Goal: Communication & Community: Participate in discussion

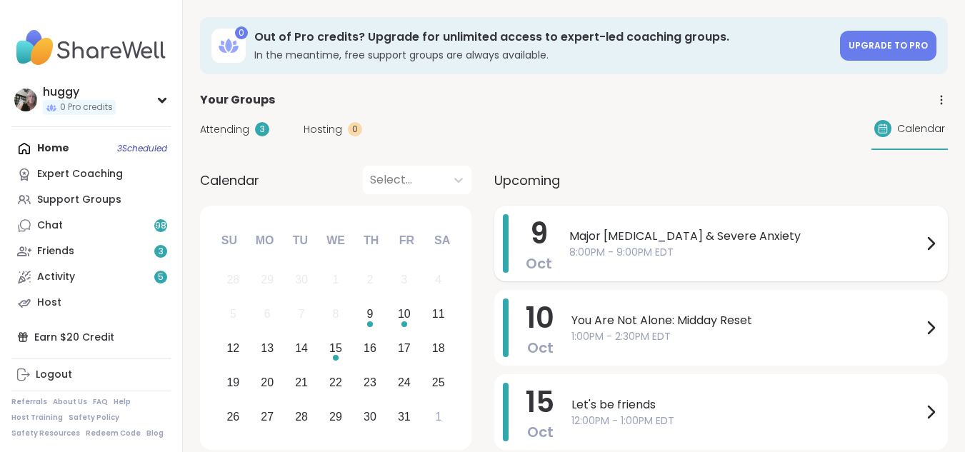
click at [581, 240] on span "Major Depression & Severe Anxiety" at bounding box center [745, 236] width 353 height 17
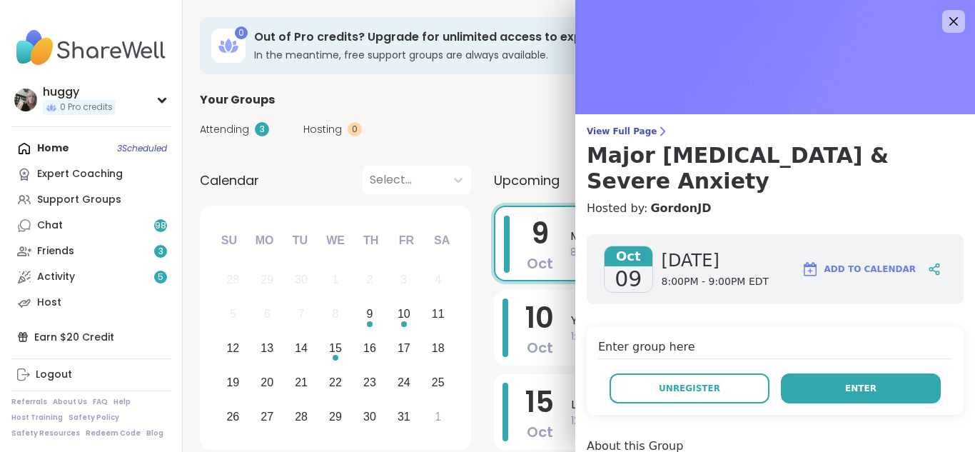
click at [845, 382] on span "Enter" at bounding box center [860, 388] width 31 height 13
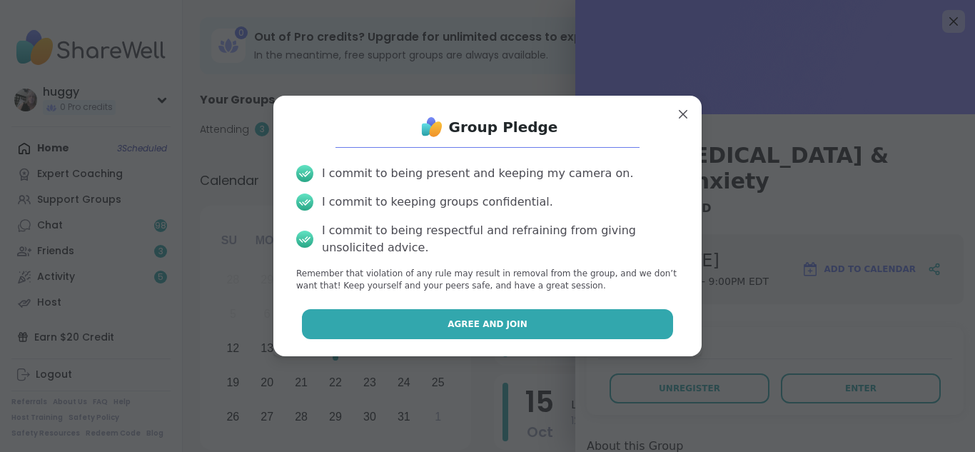
click at [535, 327] on button "Agree and Join" at bounding box center [488, 324] width 372 height 30
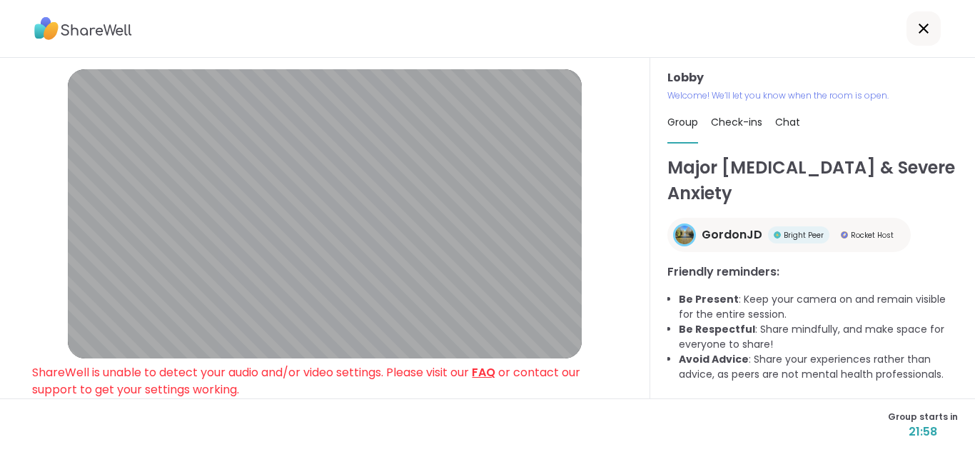
click at [496, 372] on link "FAQ" at bounding box center [484, 372] width 24 height 16
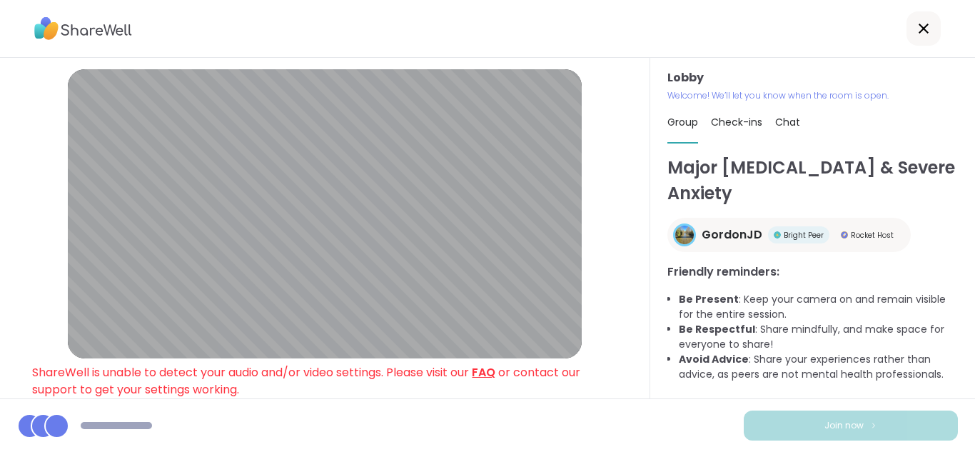
click at [496, 377] on link "FAQ" at bounding box center [484, 372] width 24 height 16
click at [907, 39] on div at bounding box center [924, 28] width 34 height 34
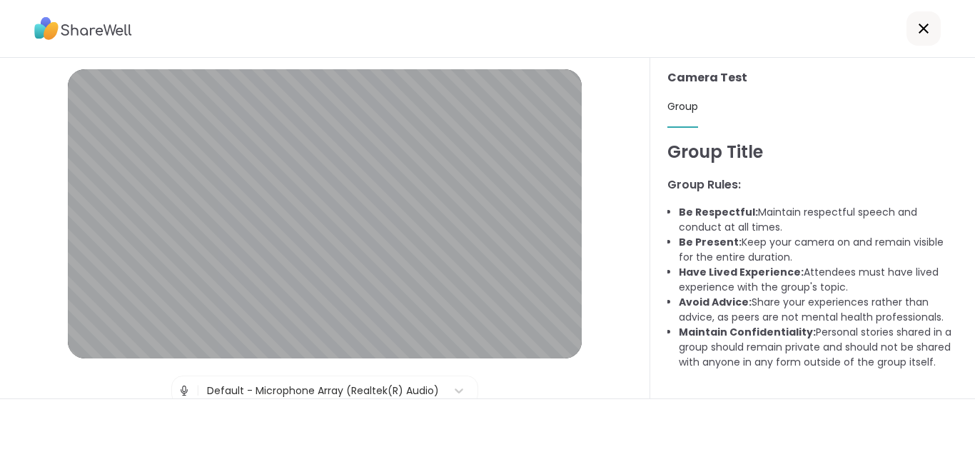
click at [908, 41] on div at bounding box center [924, 28] width 34 height 34
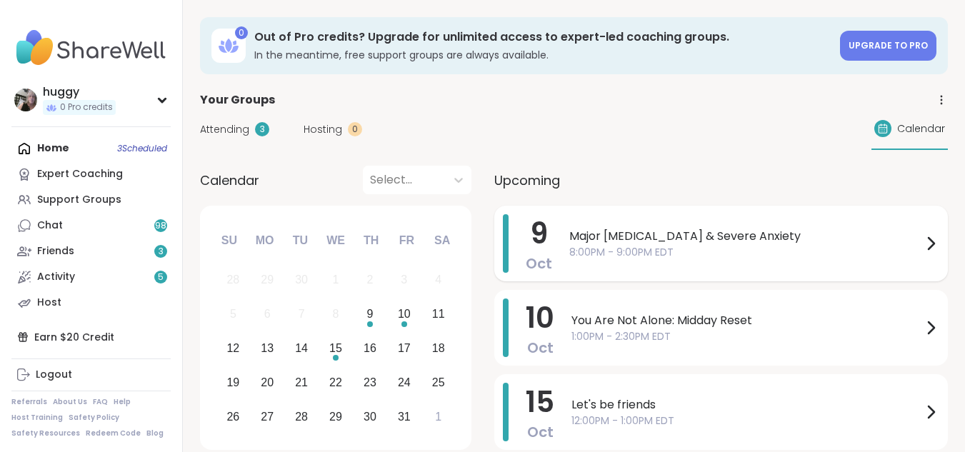
click at [721, 233] on span "Major Depression & Severe Anxiety" at bounding box center [745, 236] width 353 height 17
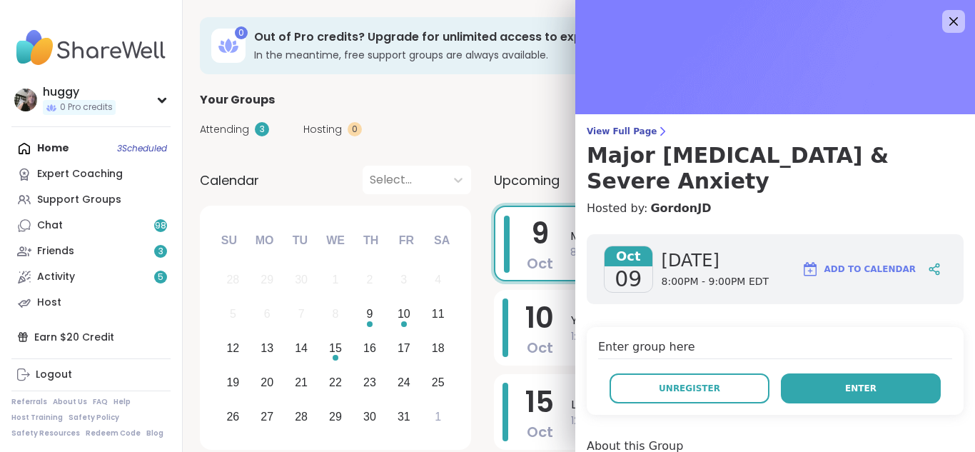
click at [887, 373] on button "Enter" at bounding box center [861, 388] width 160 height 30
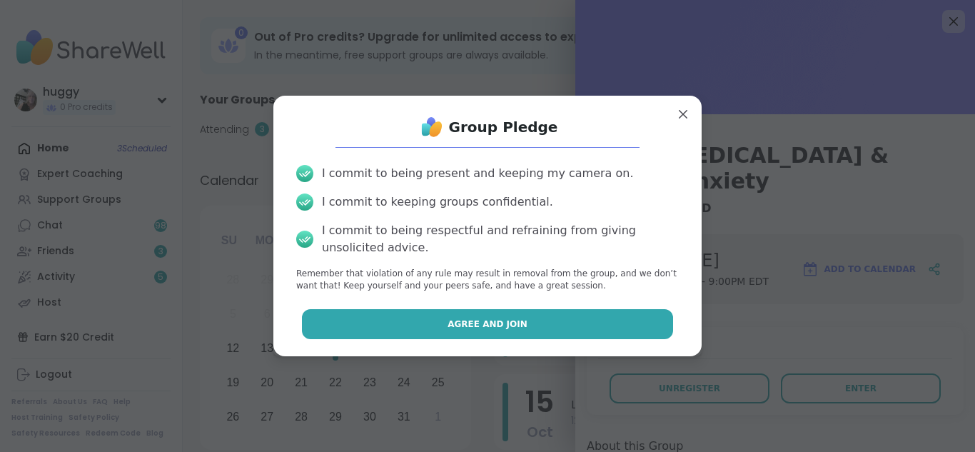
click at [591, 331] on button "Agree and Join" at bounding box center [488, 324] width 372 height 30
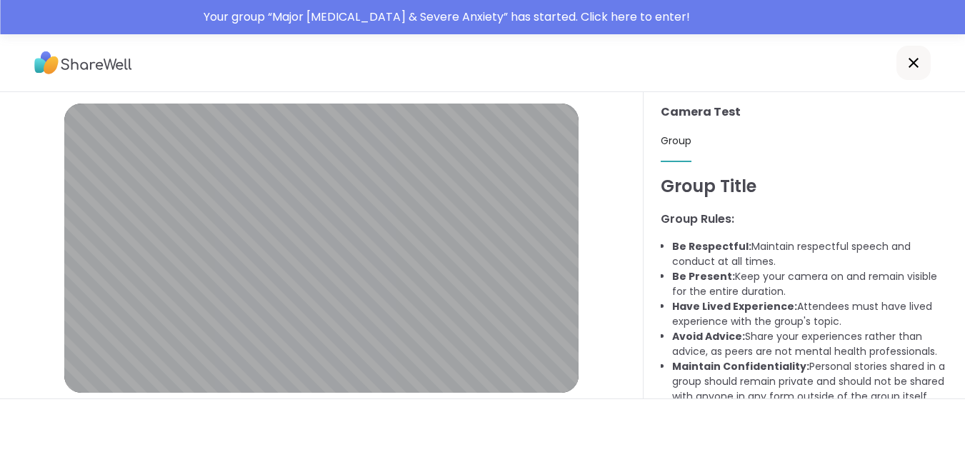
click at [909, 64] on icon at bounding box center [913, 62] width 17 height 17
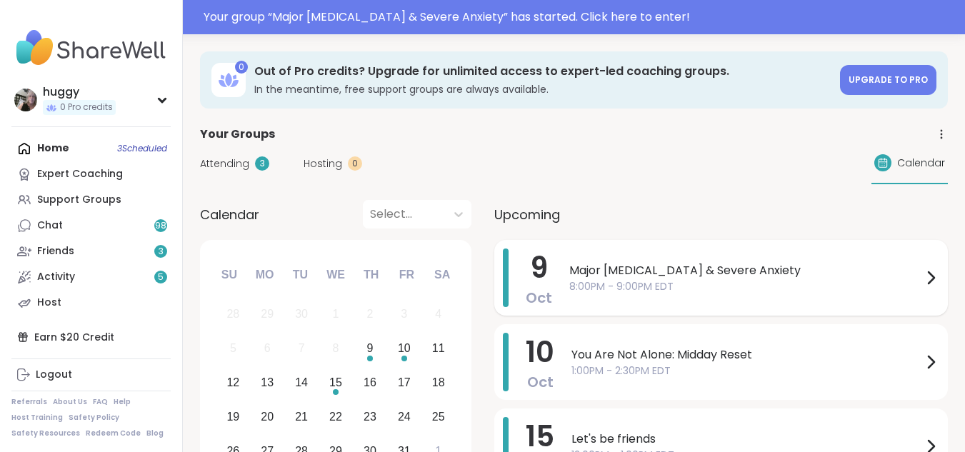
click at [722, 279] on span "8:00PM - 9:00PM EDT" at bounding box center [745, 286] width 353 height 15
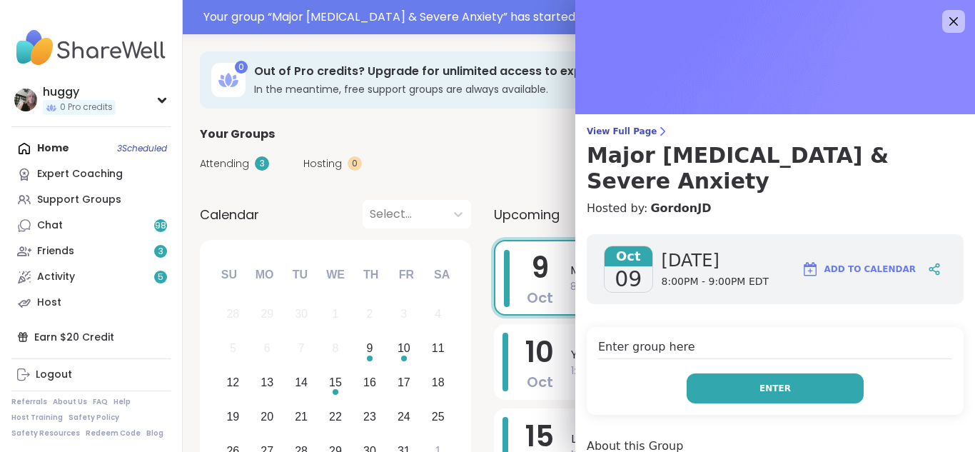
click at [745, 373] on button "Enter" at bounding box center [775, 388] width 177 height 30
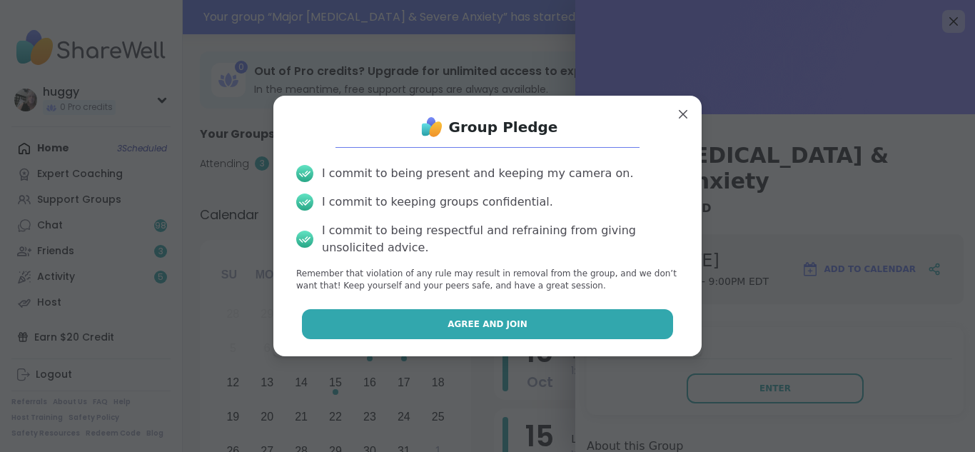
click at [631, 318] on button "Agree and Join" at bounding box center [488, 324] width 372 height 30
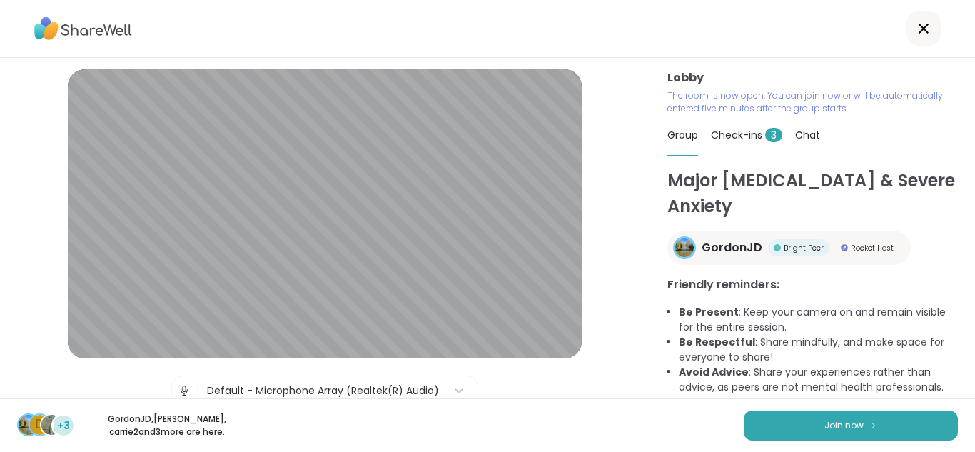
click at [751, 134] on span "Check-ins 3" at bounding box center [746, 135] width 71 height 14
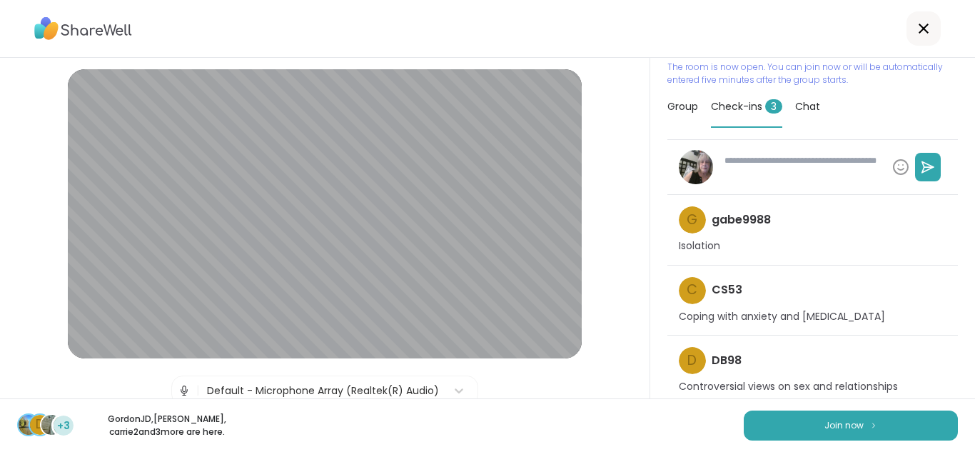
scroll to position [36, 0]
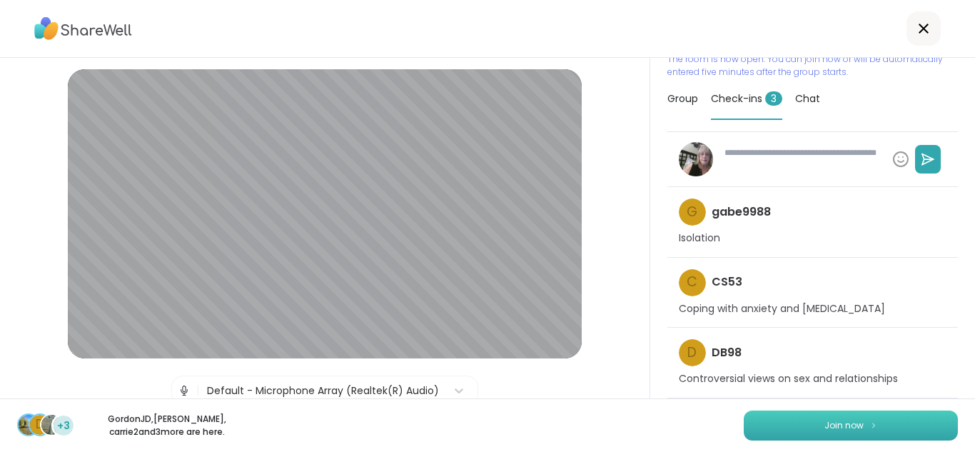
click at [780, 429] on button "Join now" at bounding box center [851, 426] width 214 height 30
type textarea "*"
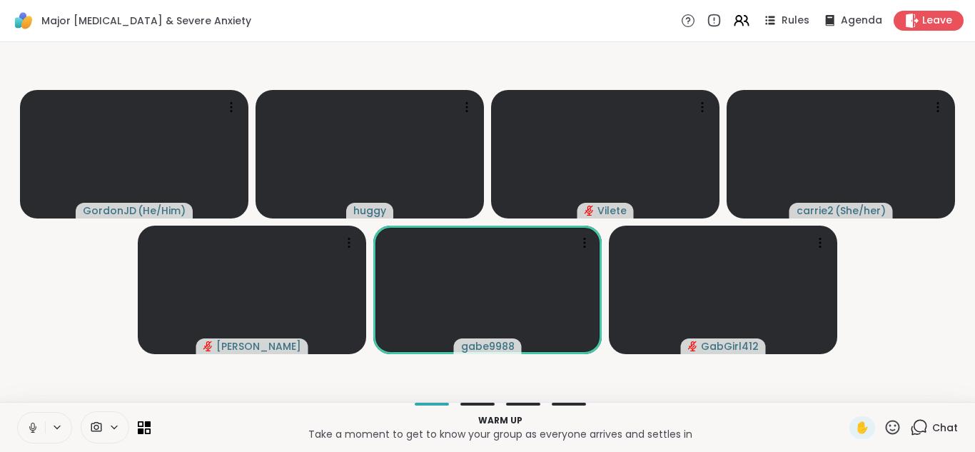
click at [29, 423] on icon at bounding box center [32, 427] width 13 height 13
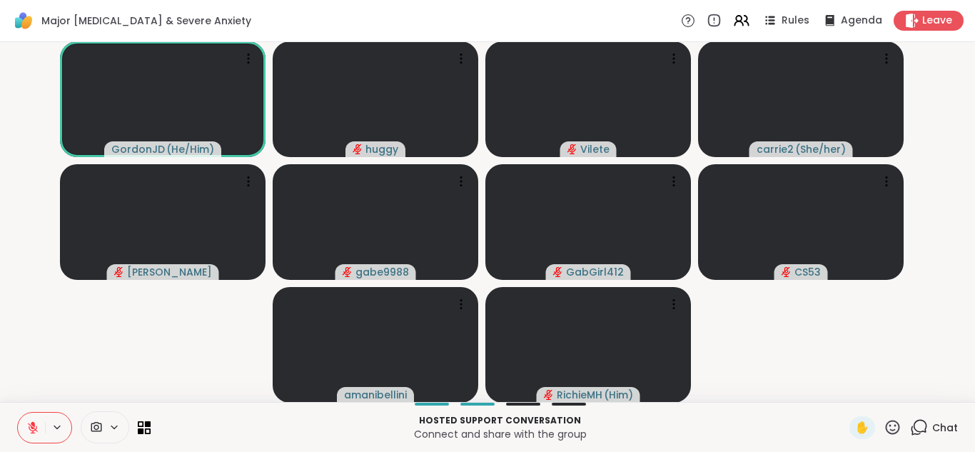
click at [29, 425] on icon at bounding box center [32, 427] width 13 height 13
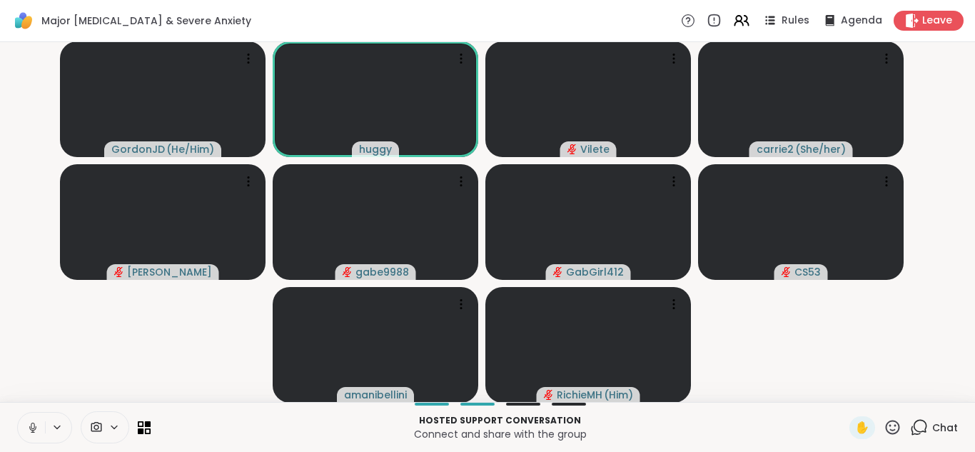
click at [28, 426] on icon at bounding box center [32, 427] width 13 height 13
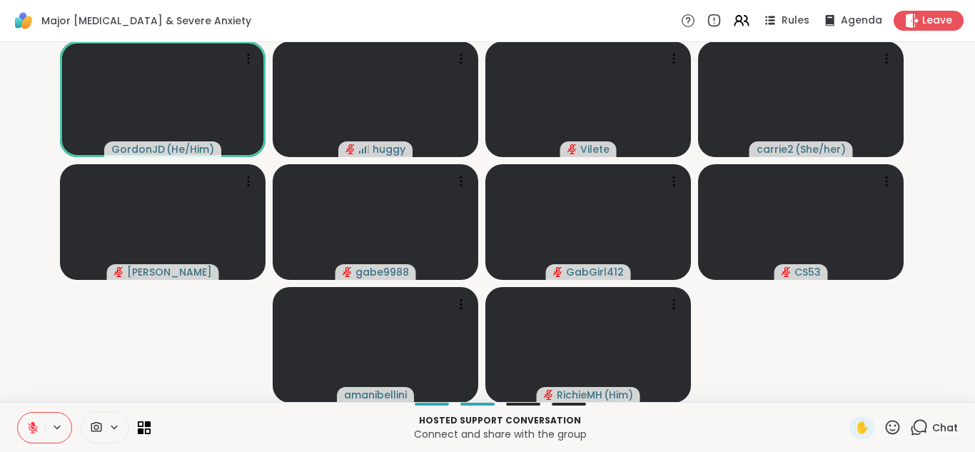
click at [26, 431] on icon at bounding box center [32, 427] width 13 height 13
click at [26, 421] on icon at bounding box center [30, 427] width 13 height 13
